Goal: Manage account settings

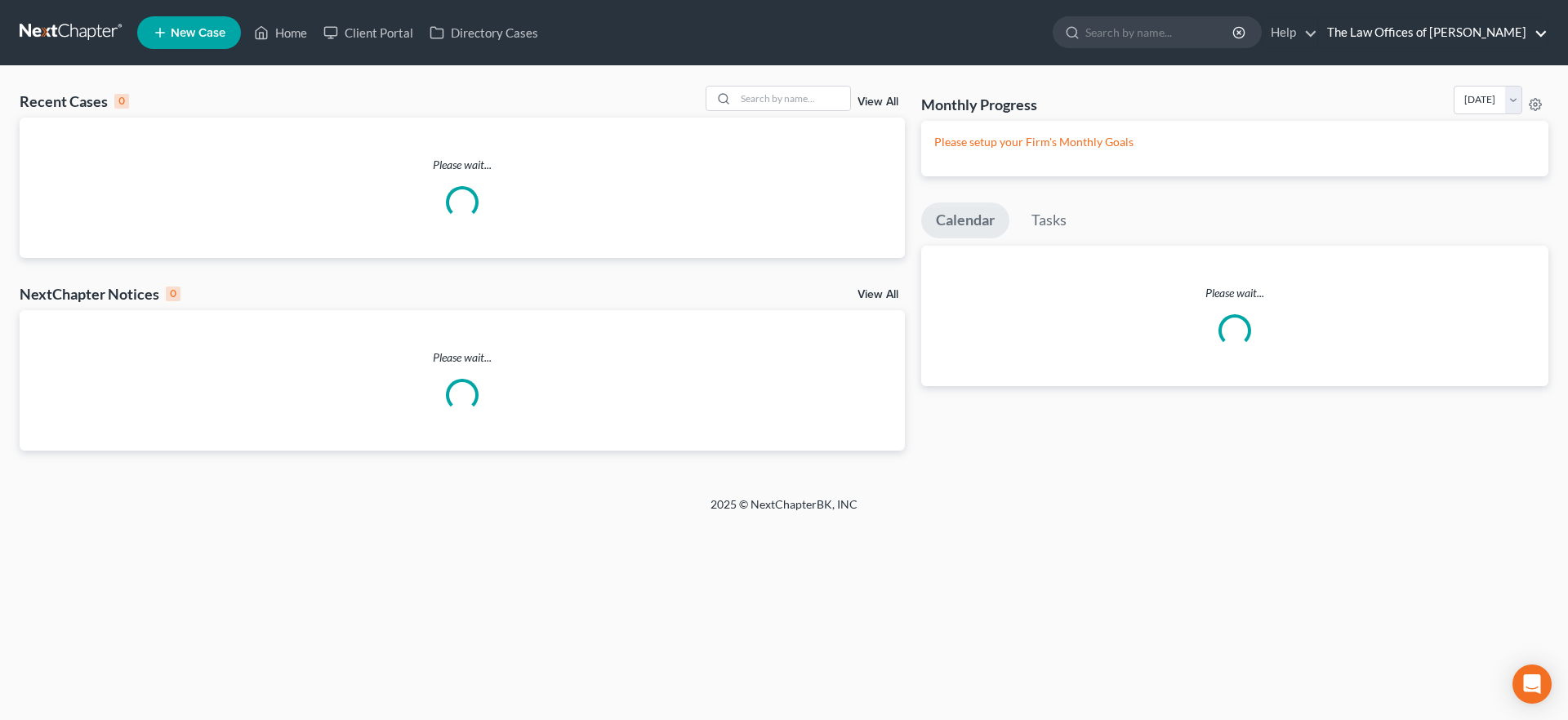
click at [1502, 38] on link "The Law Offices of Dax J. Miller" at bounding box center [1432, 33] width 228 height 30
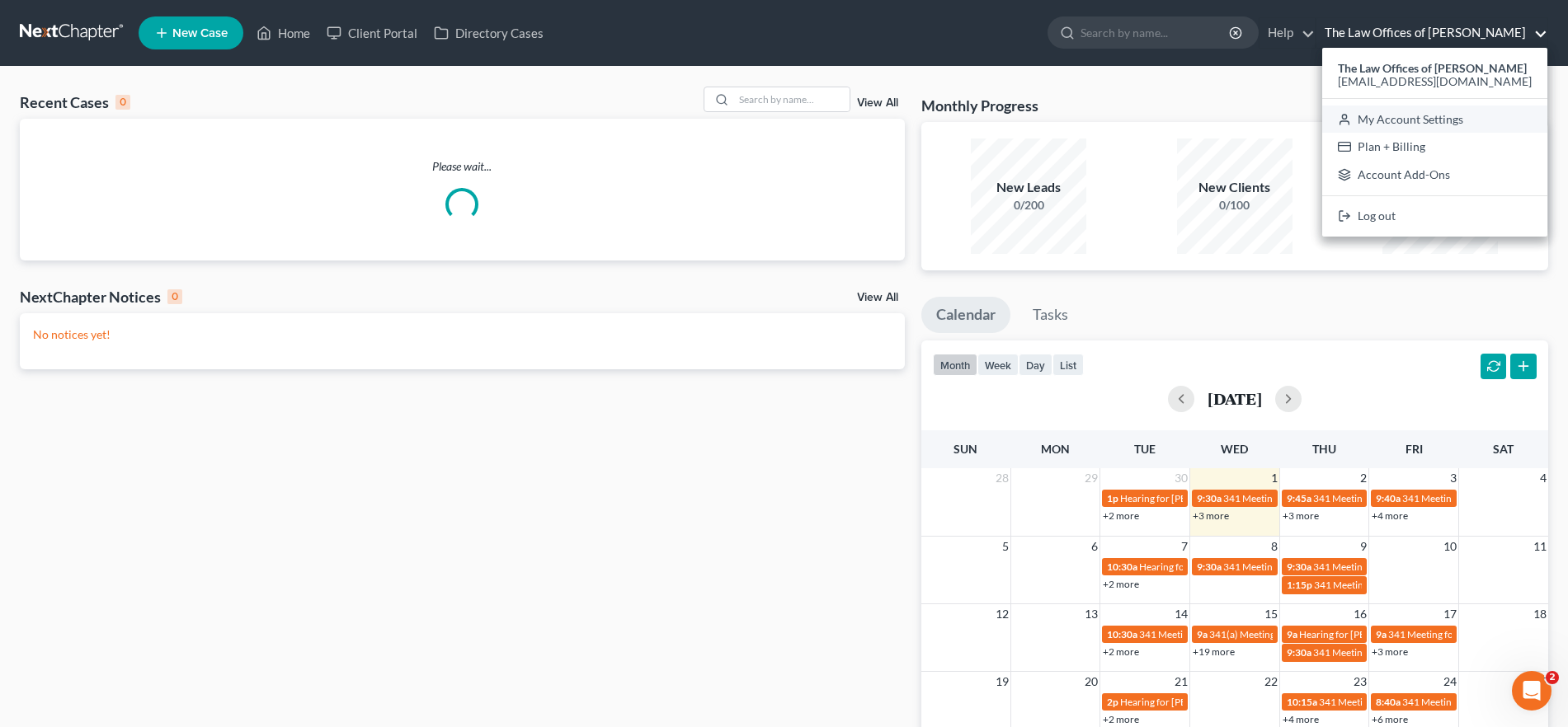
click at [1469, 111] on link "My Account Settings" at bounding box center [1434, 119] width 225 height 28
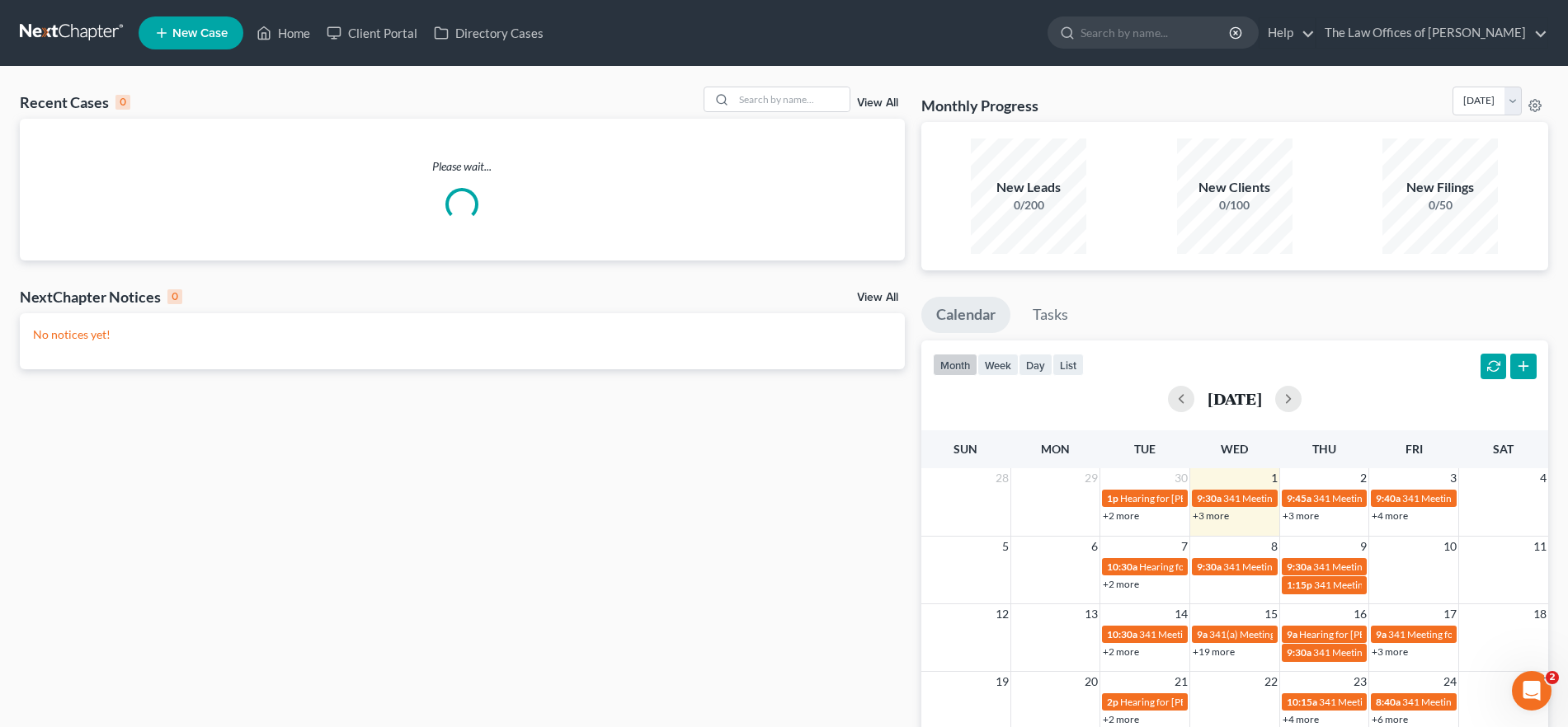
select select "23"
select select "15"
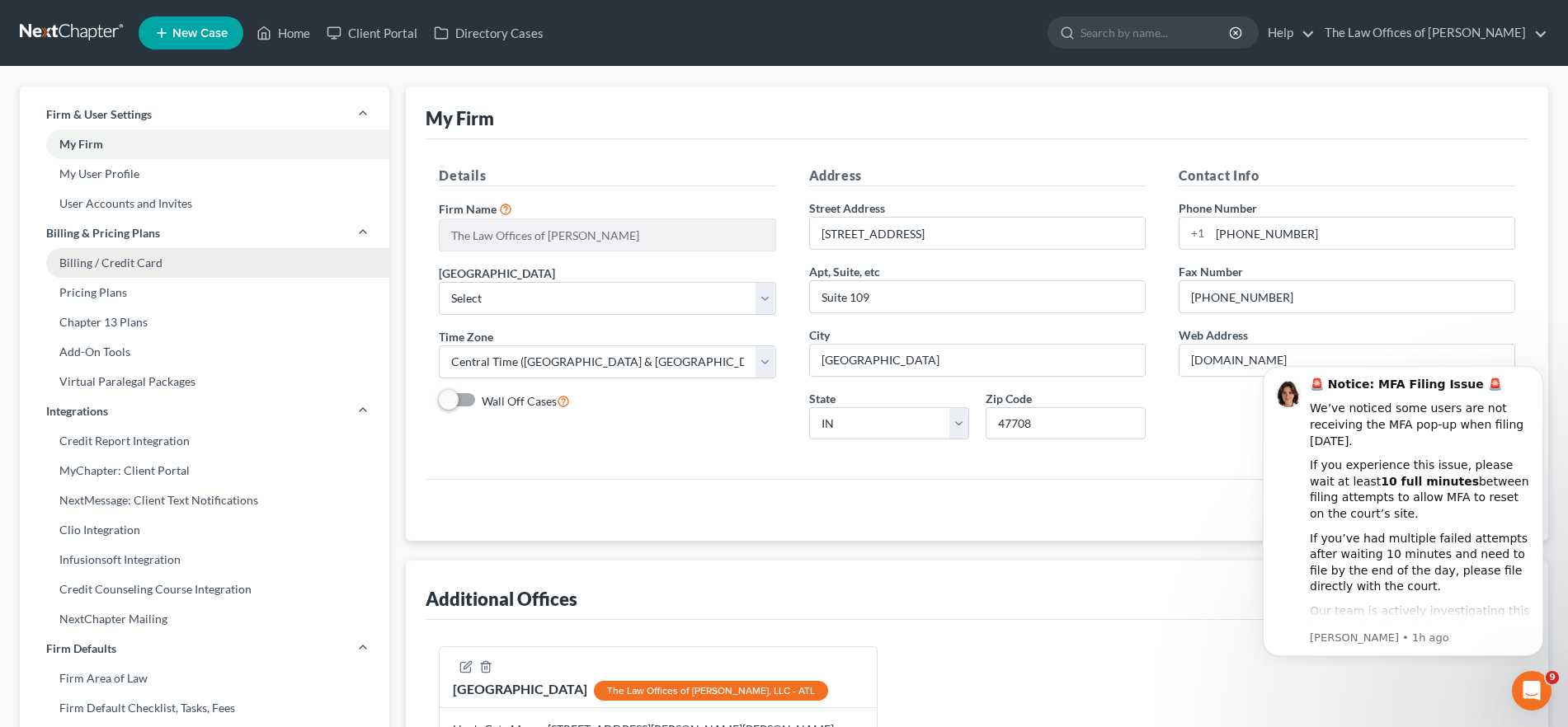
click at [180, 268] on link "Billing / Credit Card" at bounding box center [204, 263] width 370 height 30
select select "10"
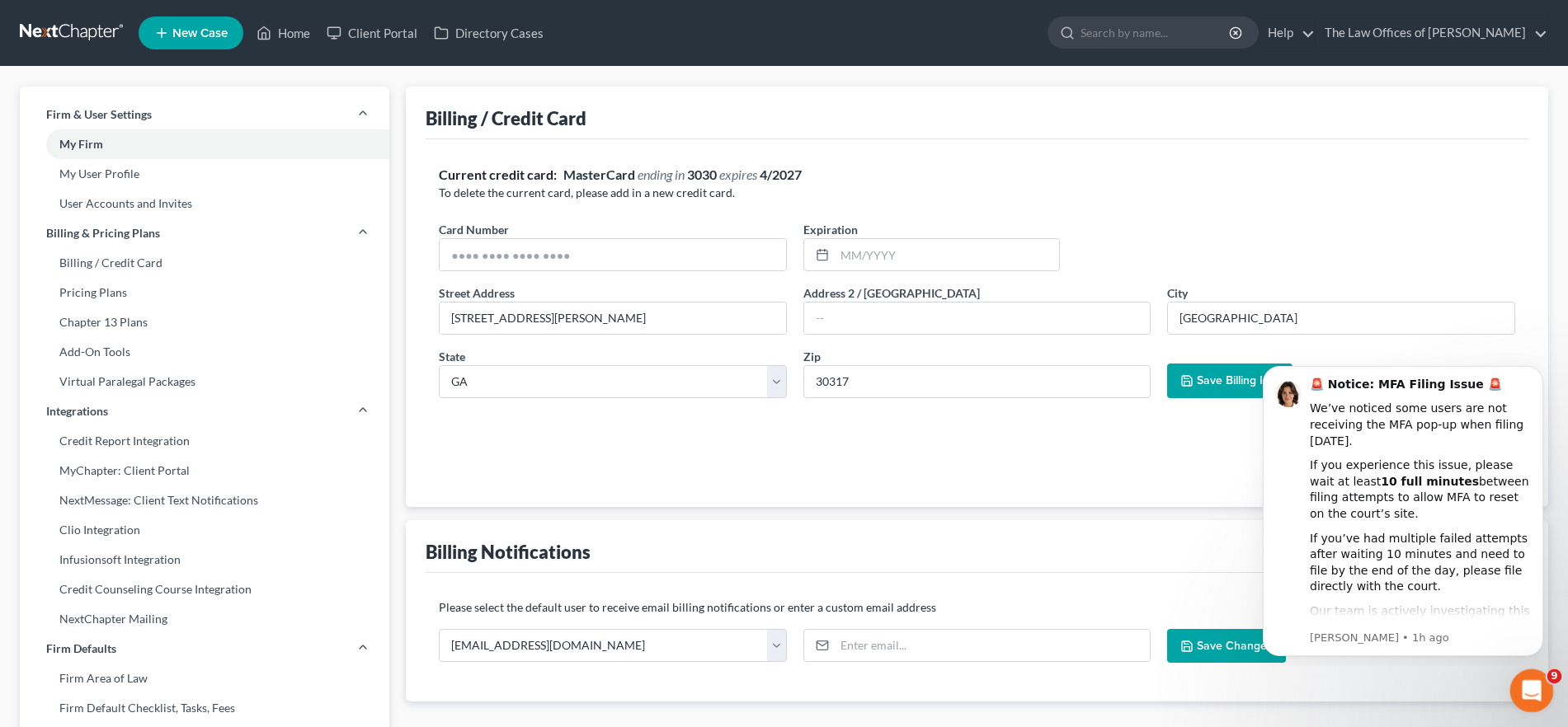
click at [1515, 694] on div "Open Intercom Messenger" at bounding box center [1529, 689] width 55 height 55
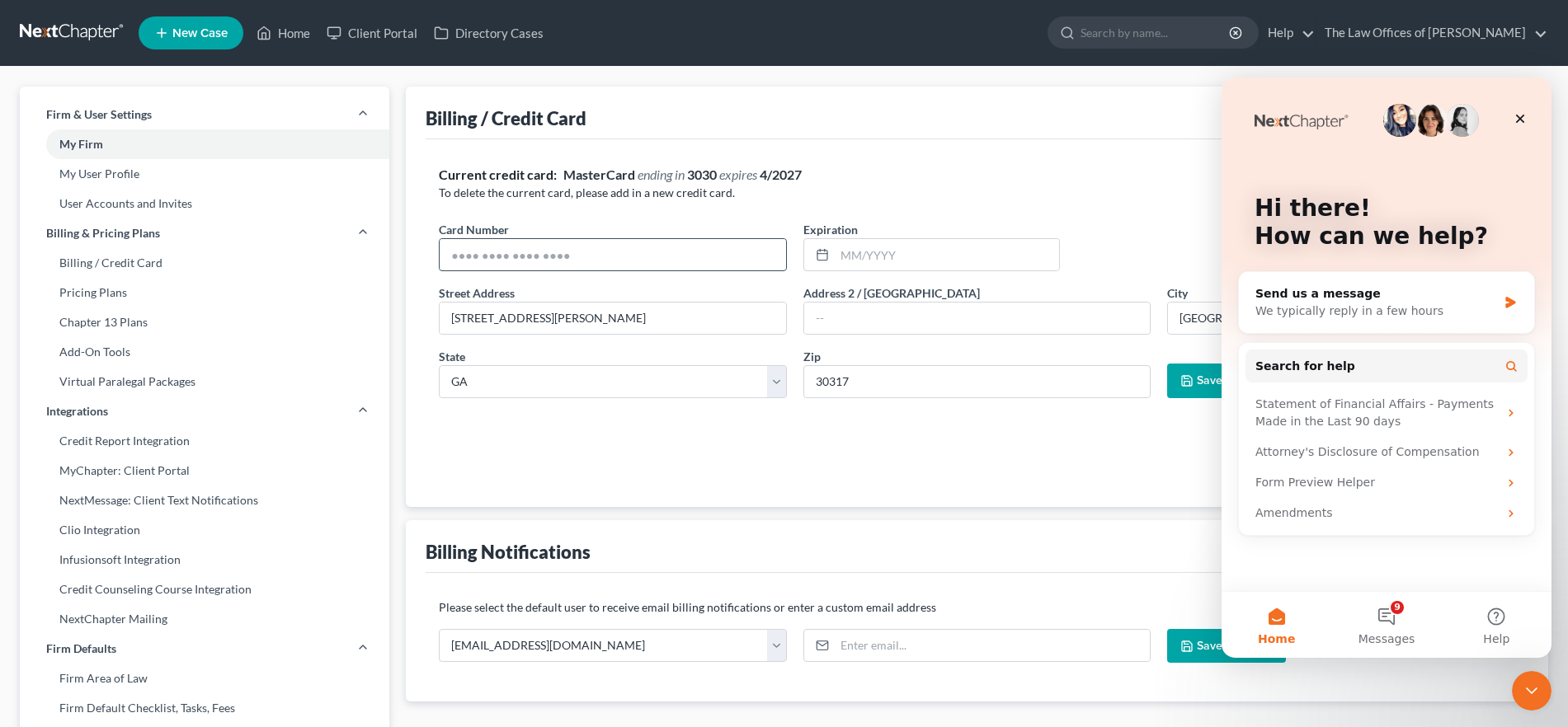
click at [645, 253] on input "text" at bounding box center [613, 255] width 346 height 31
click at [298, 32] on link "Home" at bounding box center [283, 33] width 70 height 30
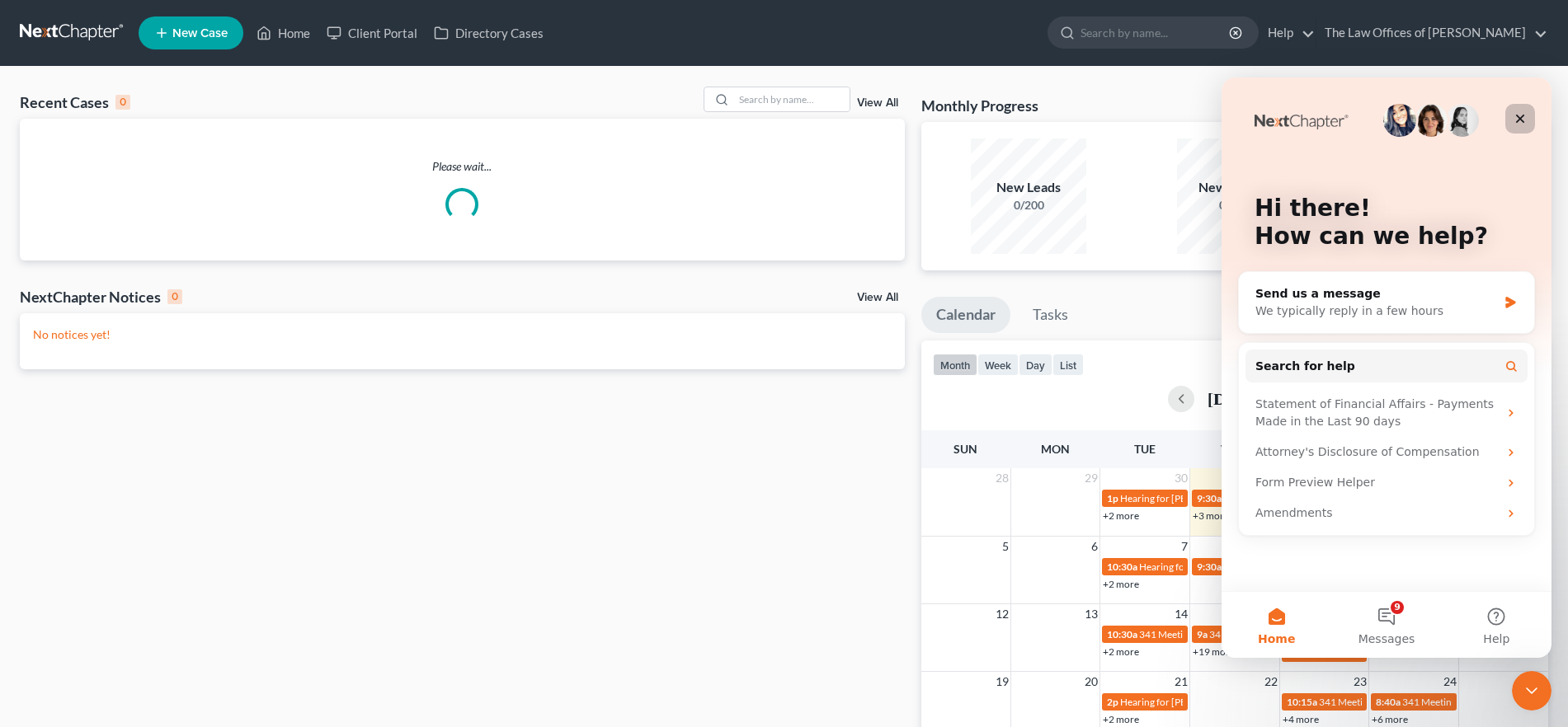
click at [1520, 120] on icon "Close" at bounding box center [1519, 119] width 9 height 9
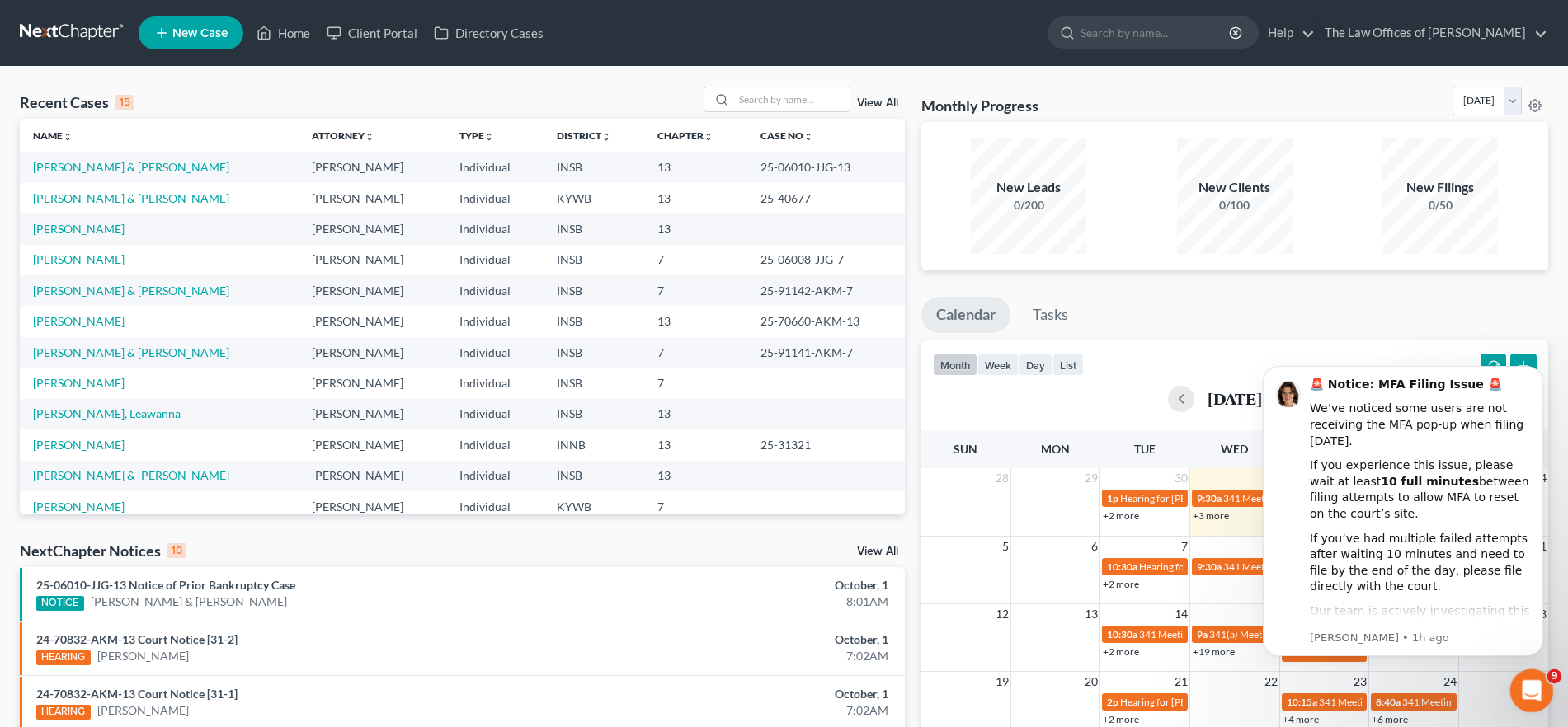
click at [1525, 677] on icon "Open Intercom Messenger" at bounding box center [1529, 689] width 27 height 27
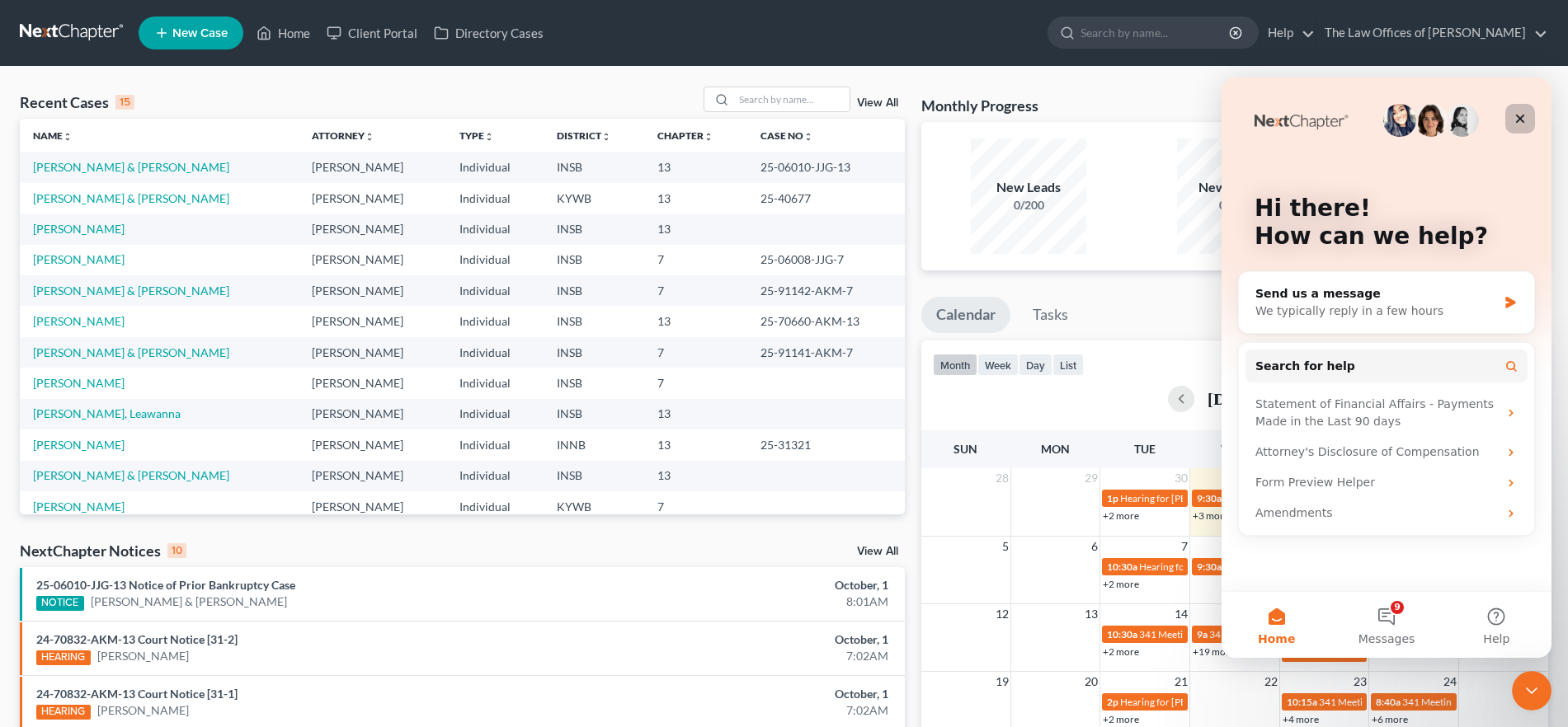
click at [1517, 117] on icon "Close" at bounding box center [1520, 119] width 14 height 14
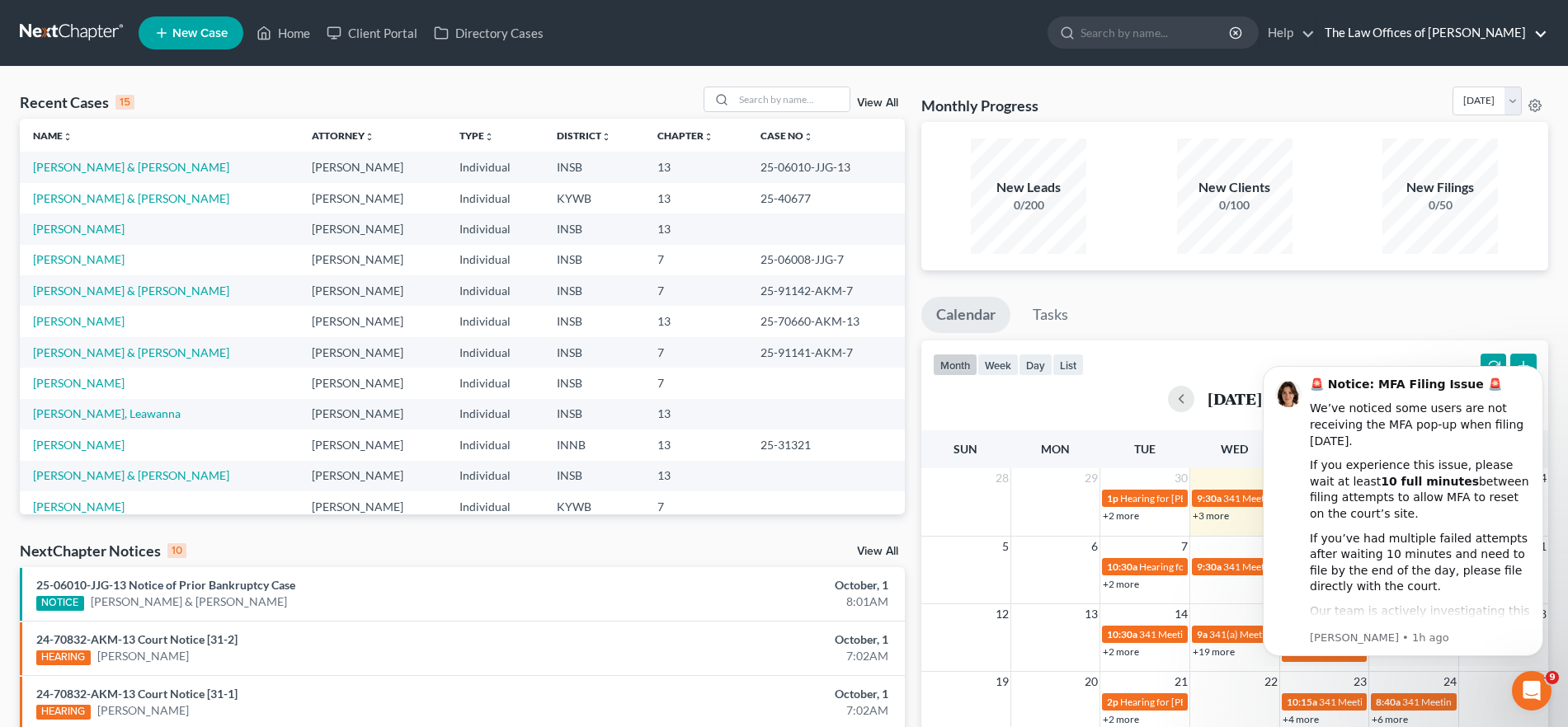
click at [1534, 32] on link "The Law Offices of Dax J. Miller" at bounding box center [1431, 33] width 231 height 30
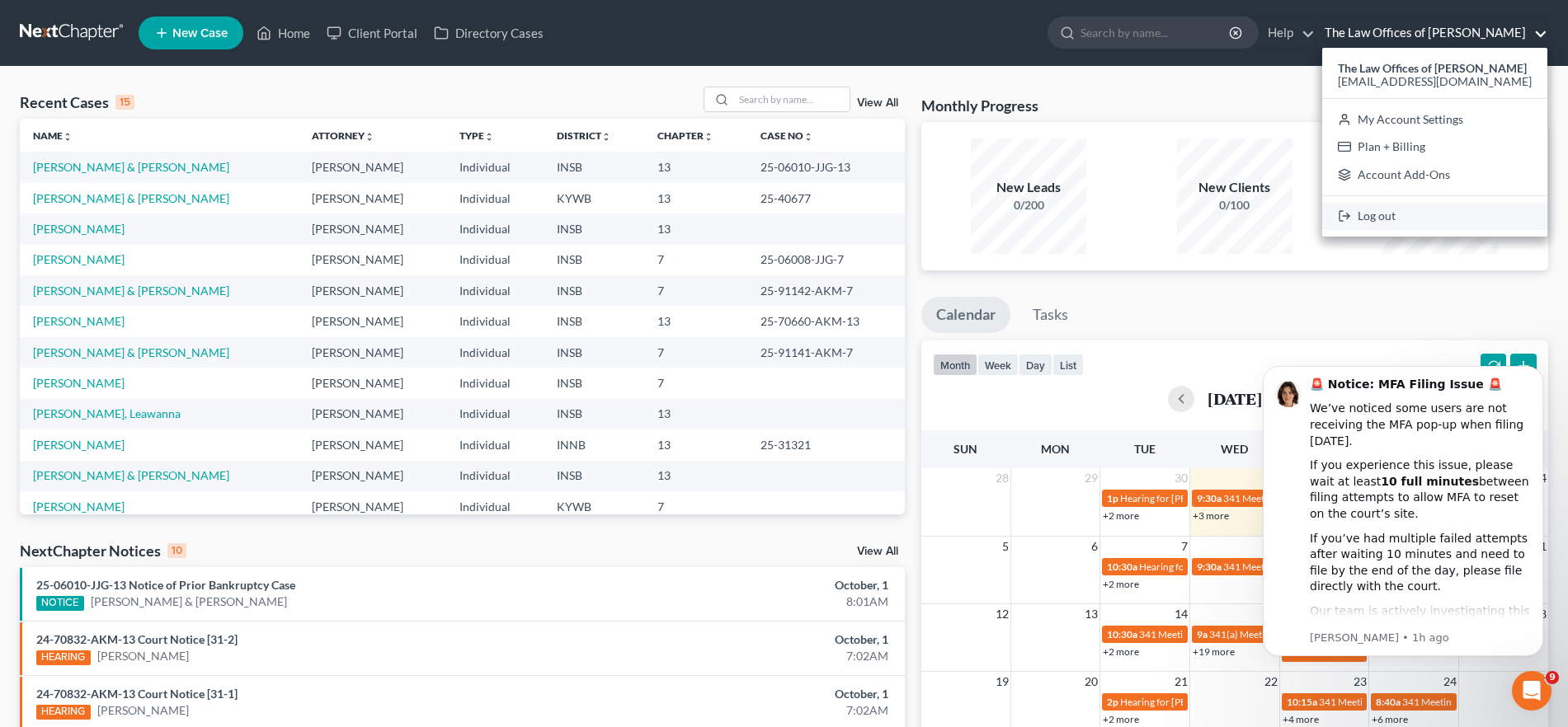
click at [1402, 213] on link "Log out" at bounding box center [1434, 216] width 225 height 28
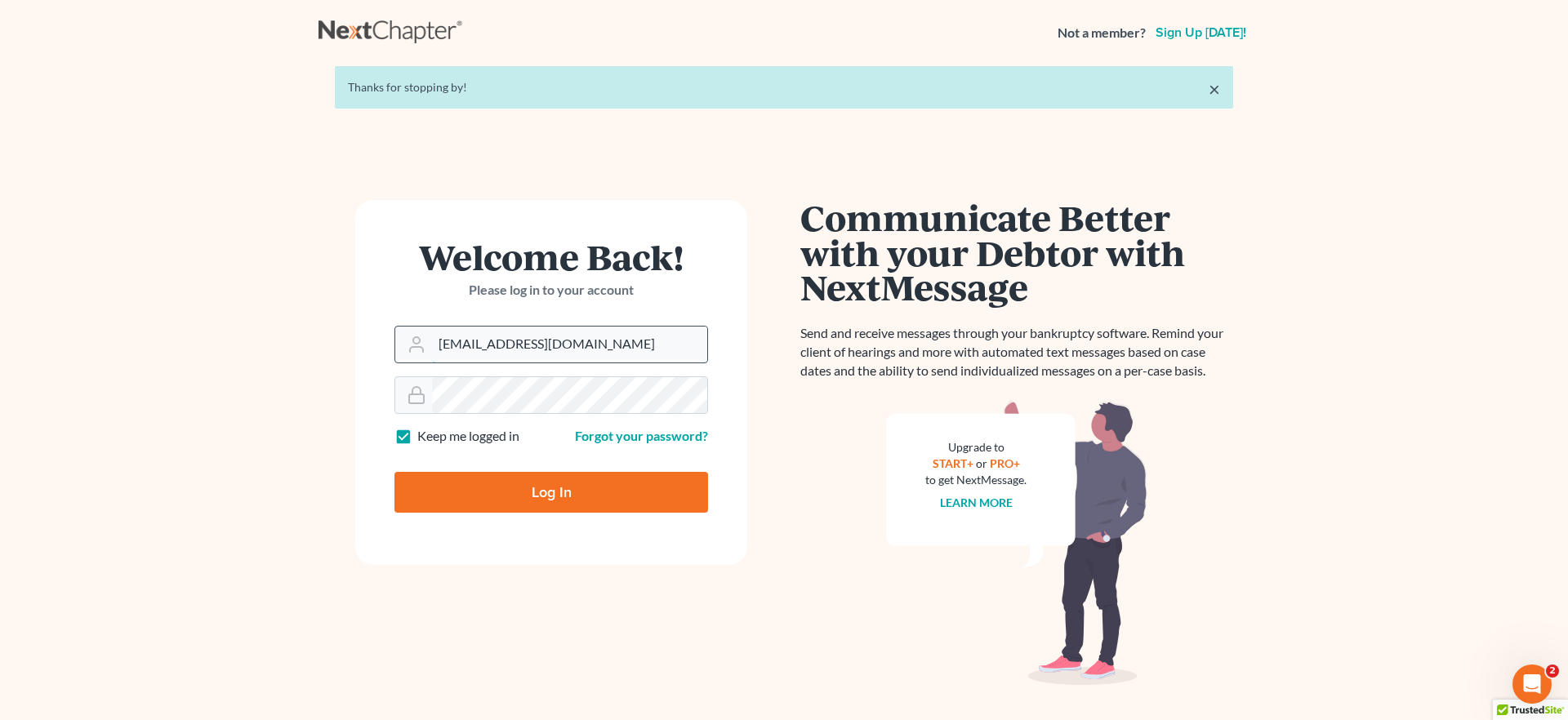
click at [552, 342] on input "dax@daxjmiller.com" at bounding box center [570, 344] width 276 height 36
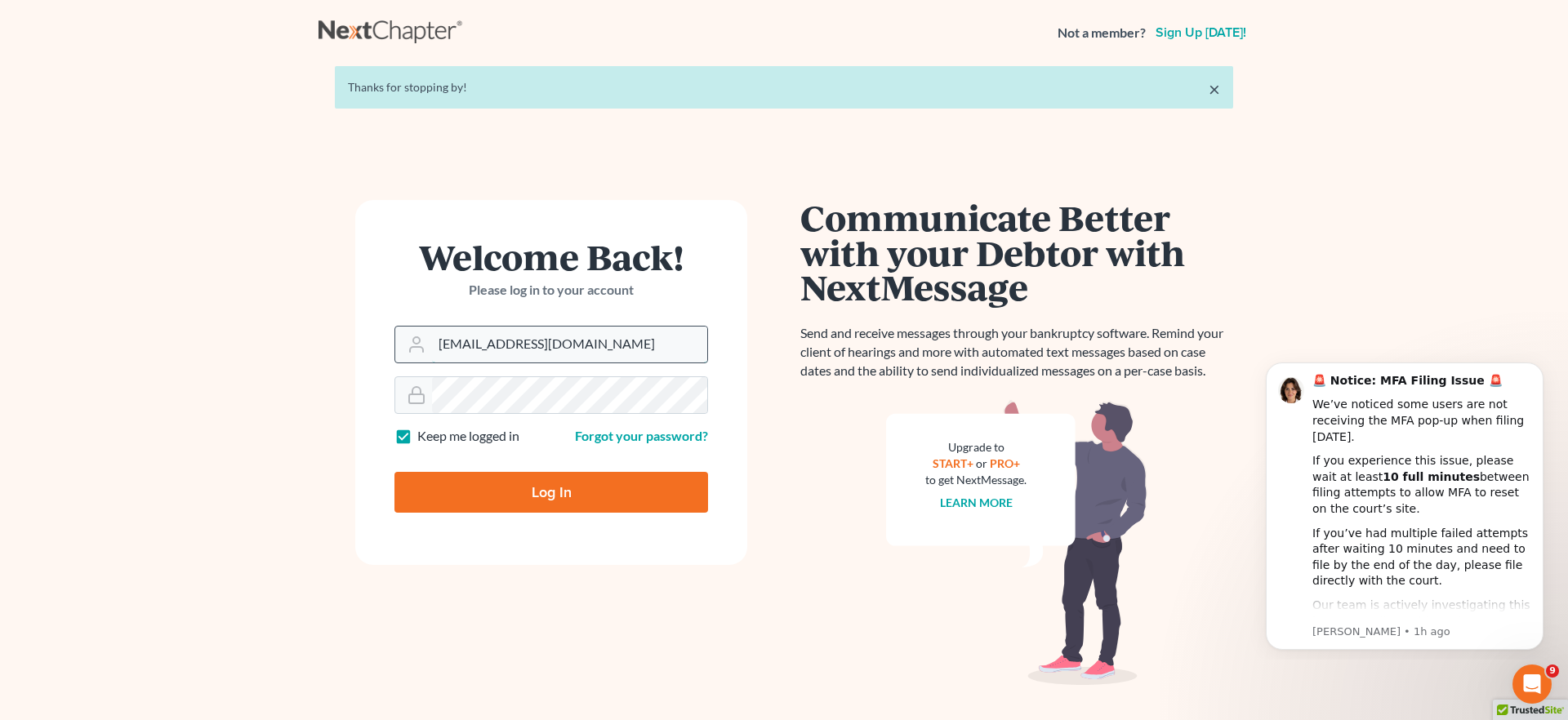
type input "alyssa@daxjmiller.com"
click at [1532, 368] on button "Dismiss notification" at bounding box center [1538, 367] width 21 height 21
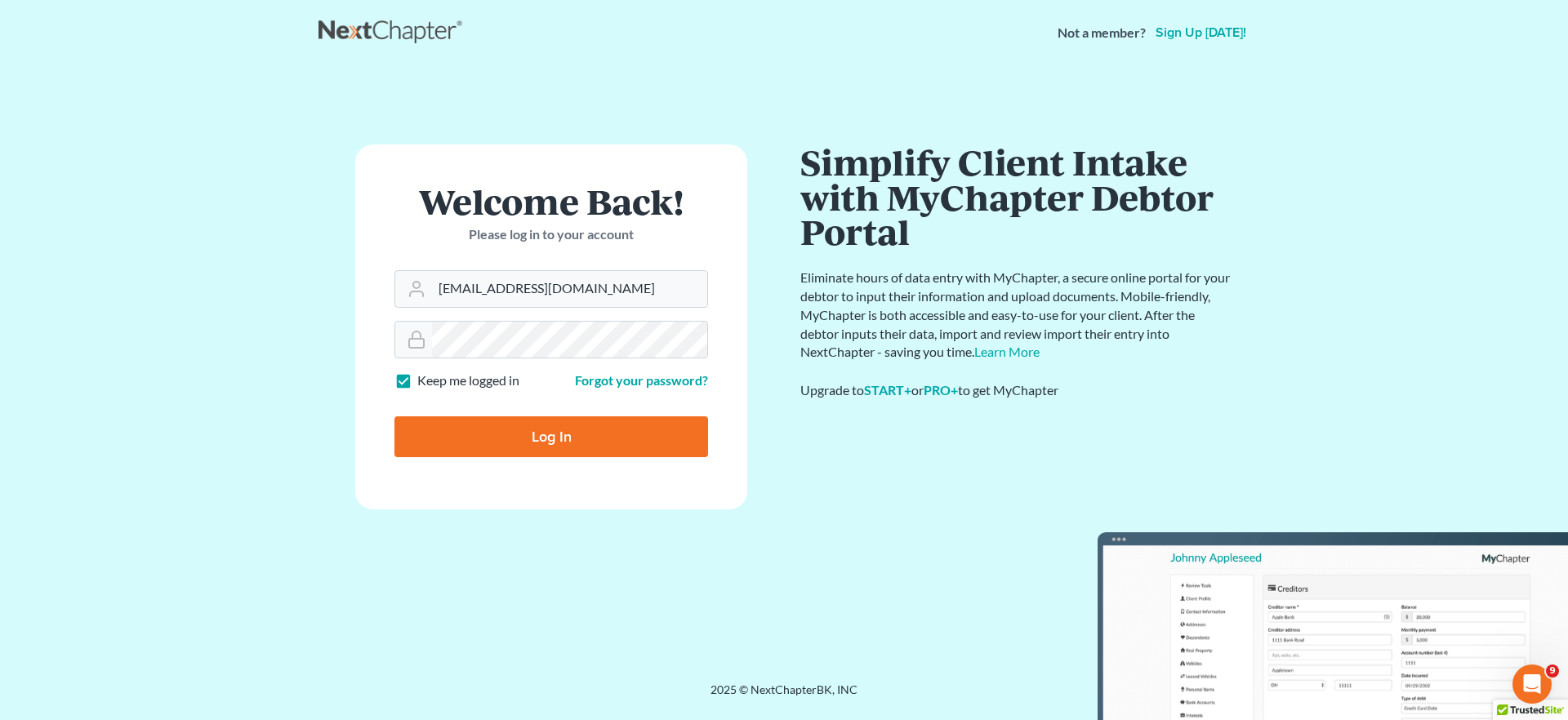
click at [559, 443] on input "Log In" at bounding box center [550, 437] width 313 height 40
type input "Thinking..."
